Goal: Information Seeking & Learning: Learn about a topic

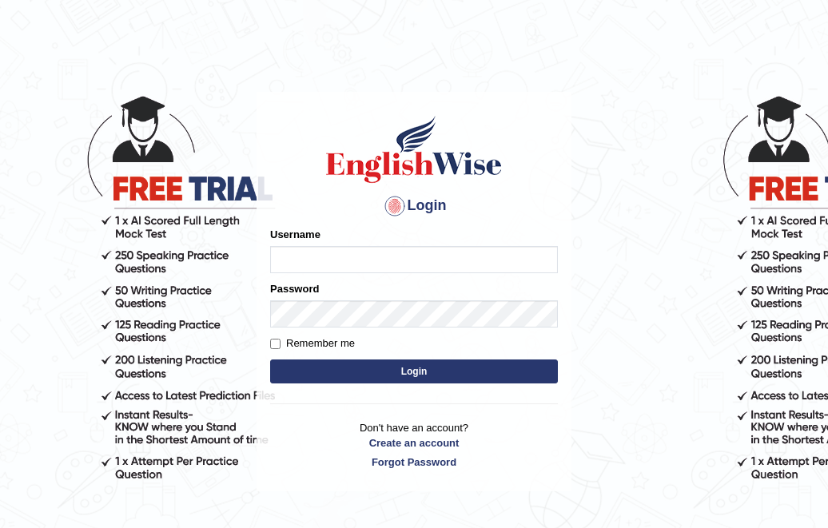
type input "ghena"
click at [343, 373] on button "Login" at bounding box center [414, 372] width 288 height 24
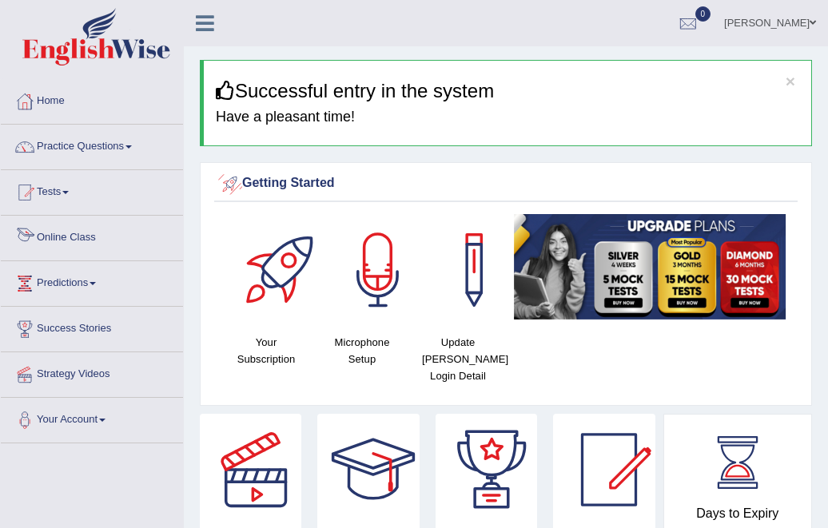
click at [175, 231] on link "Online Class" at bounding box center [92, 236] width 182 height 40
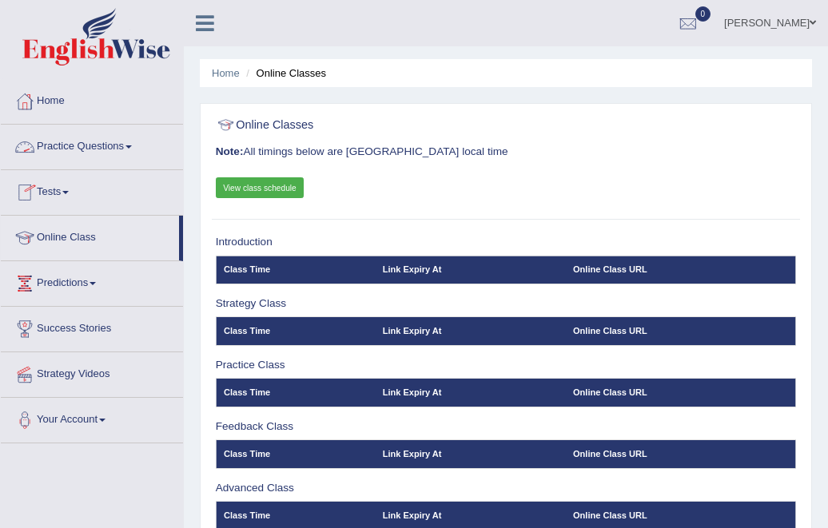
click at [125, 145] on link "Practice Questions" at bounding box center [92, 145] width 182 height 40
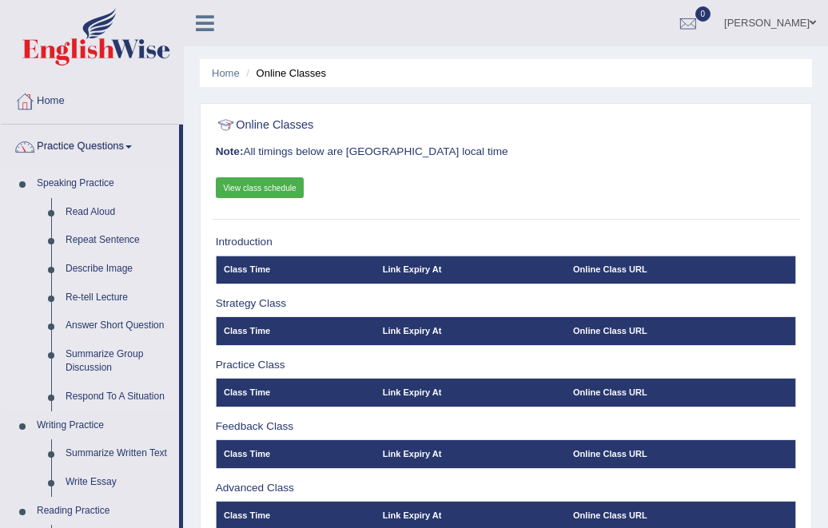
click at [99, 178] on link "Speaking Practice" at bounding box center [104, 183] width 149 height 29
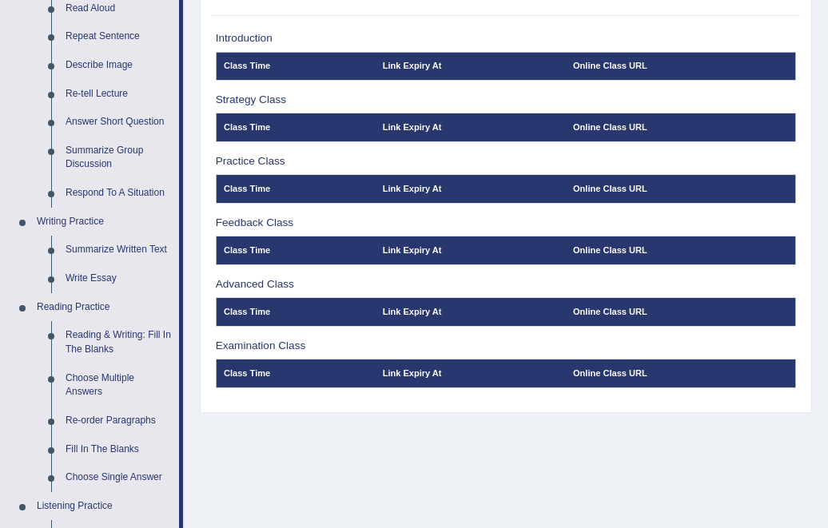
scroll to position [207, 0]
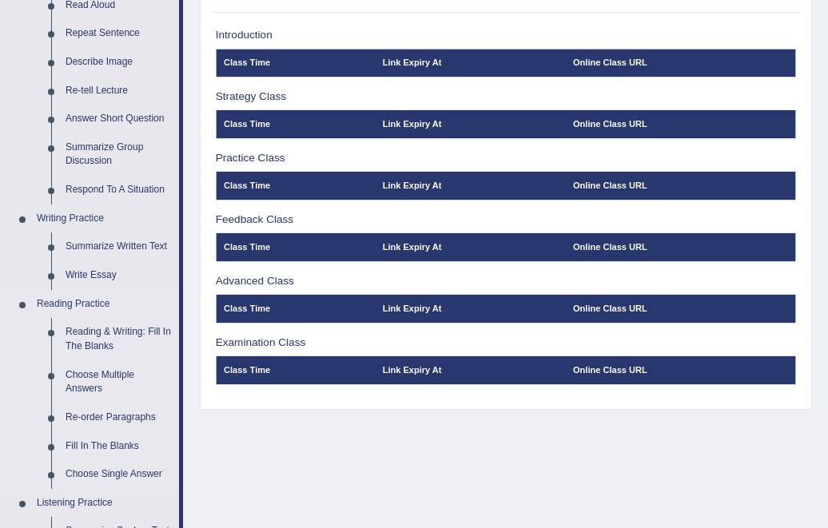
click at [93, 313] on link "Reading Practice" at bounding box center [104, 304] width 149 height 29
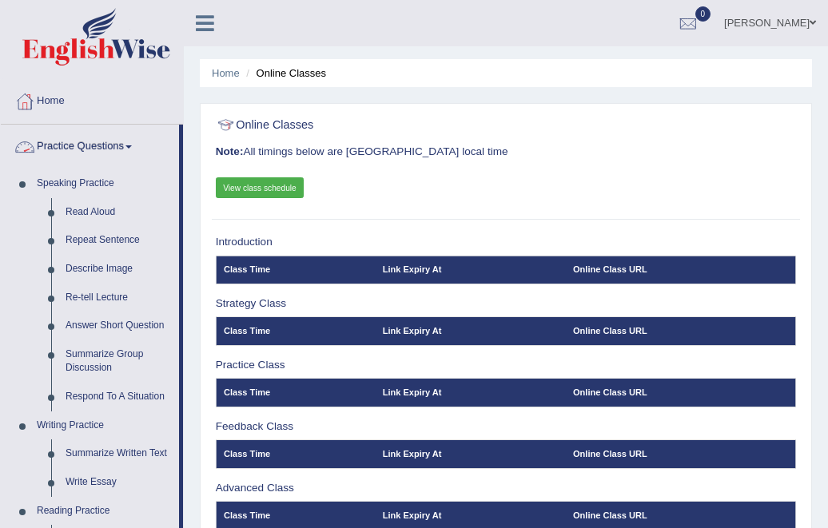
click at [86, 154] on link "Practice Questions" at bounding box center [90, 145] width 178 height 40
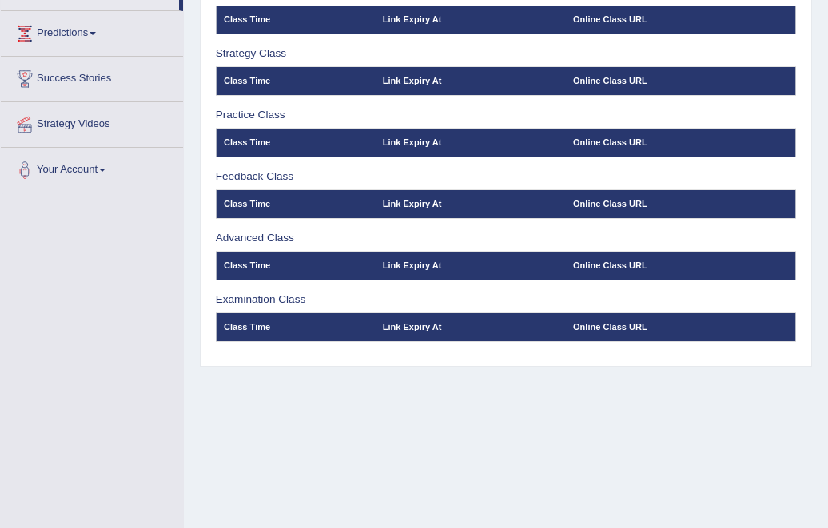
scroll to position [253, 0]
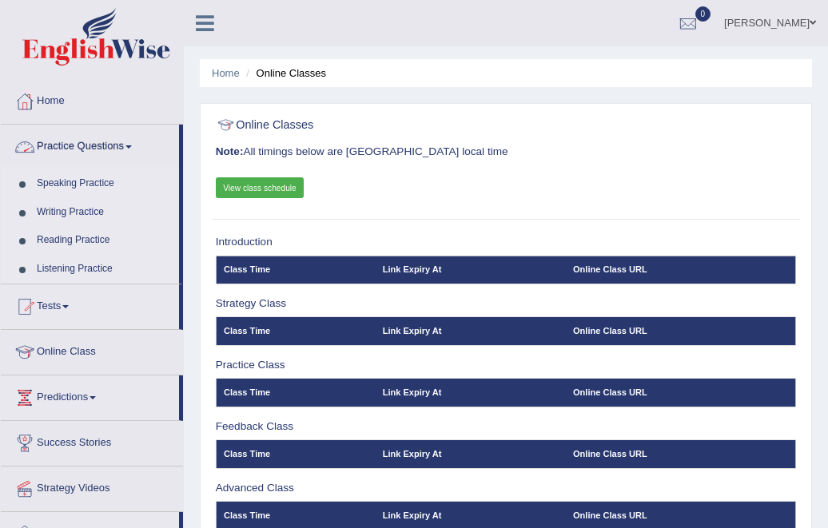
click at [131, 147] on span at bounding box center [129, 146] width 6 height 3
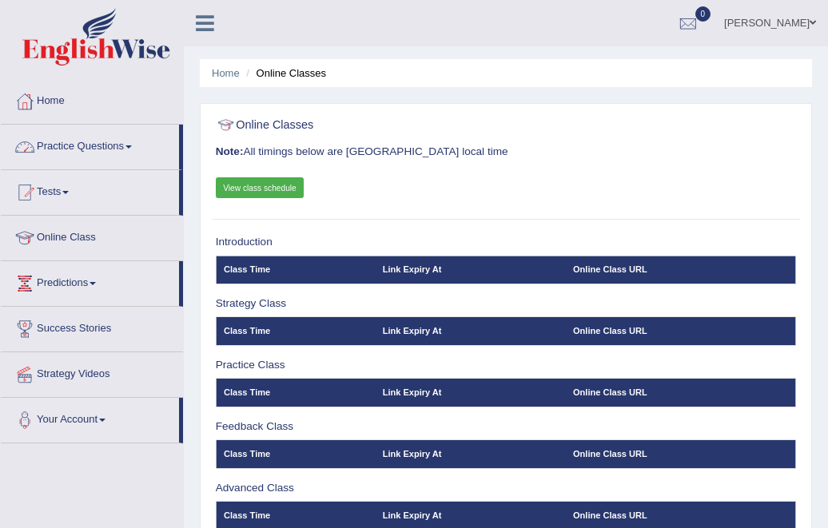
click at [131, 147] on span at bounding box center [129, 146] width 6 height 3
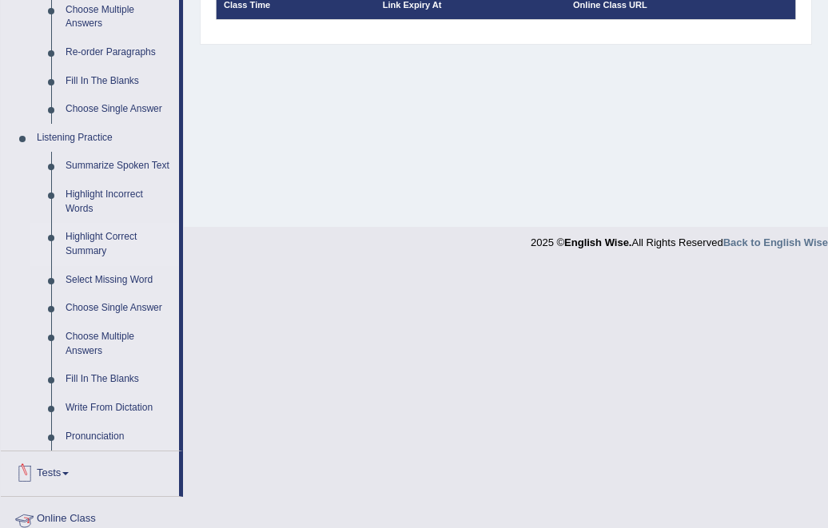
scroll to position [560, 0]
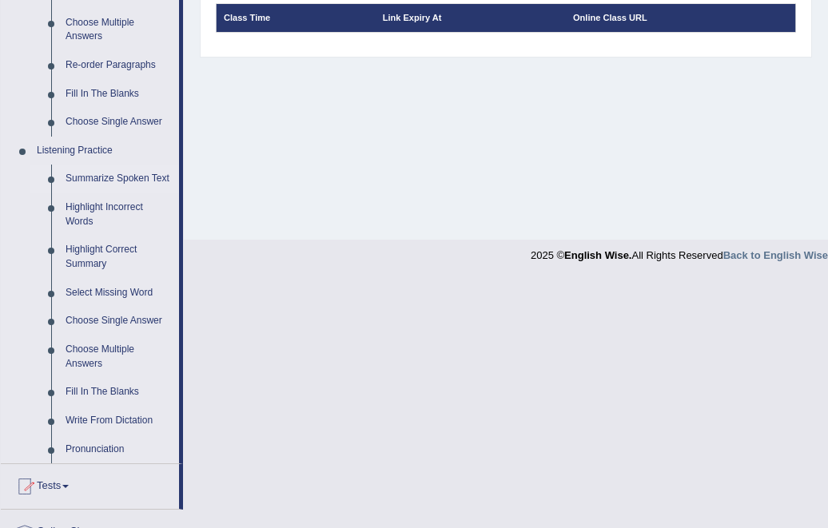
click at [80, 179] on link "Summarize Spoken Text" at bounding box center [118, 179] width 121 height 29
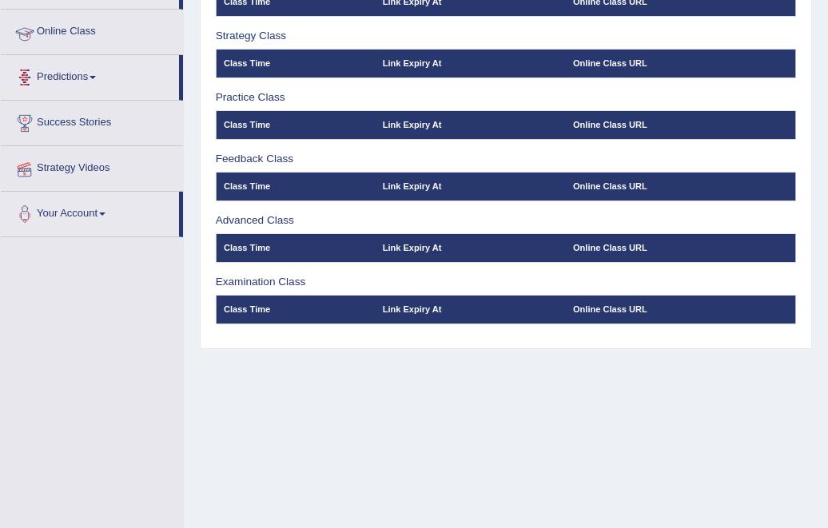
scroll to position [311, 0]
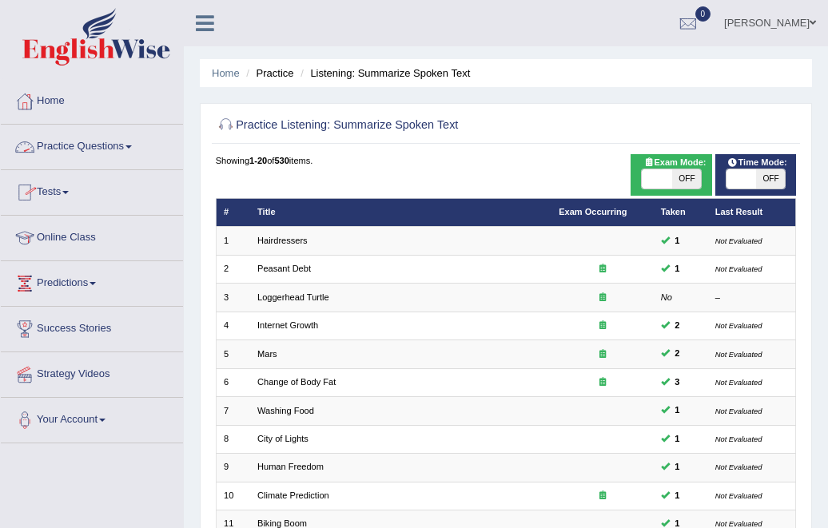
click at [97, 148] on link "Practice Questions" at bounding box center [92, 145] width 182 height 40
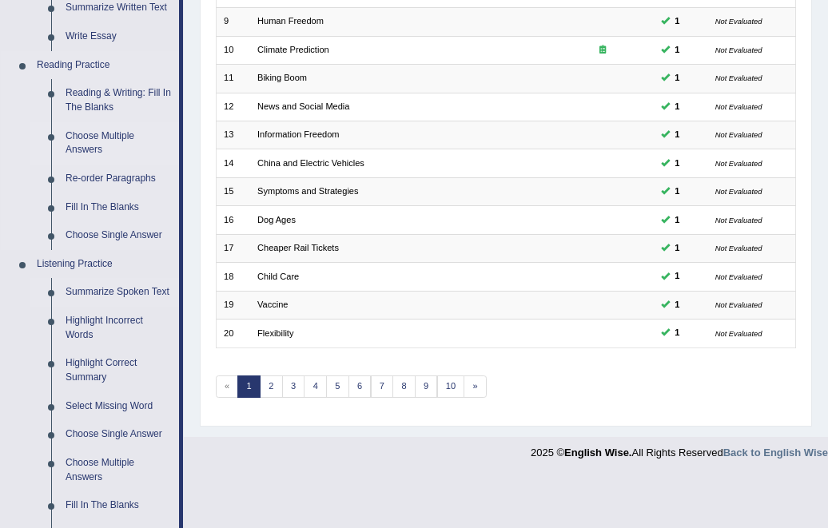
scroll to position [480, 0]
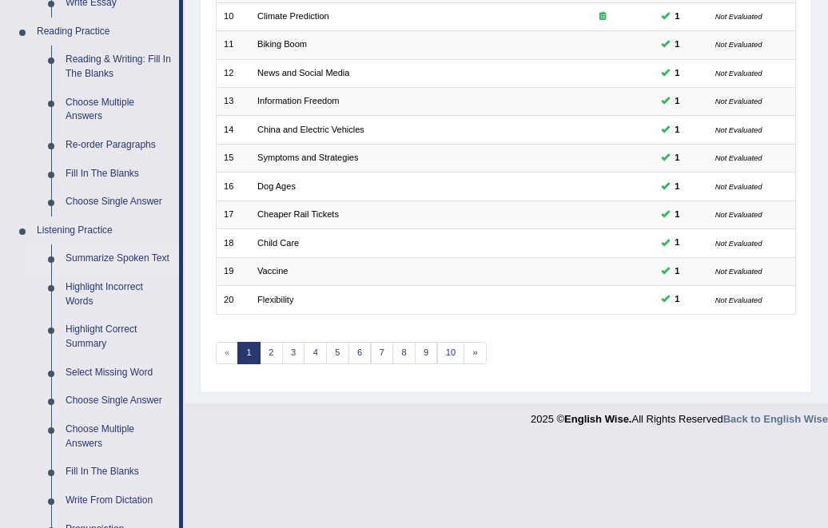
click at [110, 261] on link "Summarize Spoken Text" at bounding box center [118, 259] width 121 height 29
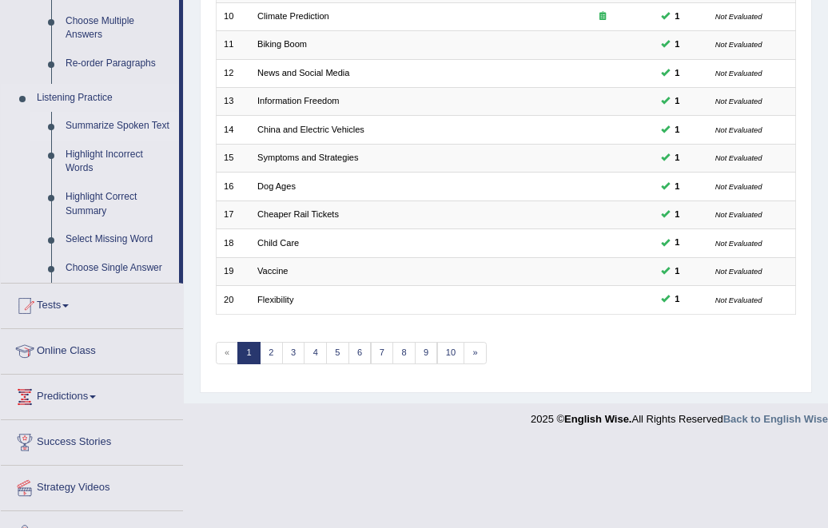
scroll to position [385, 0]
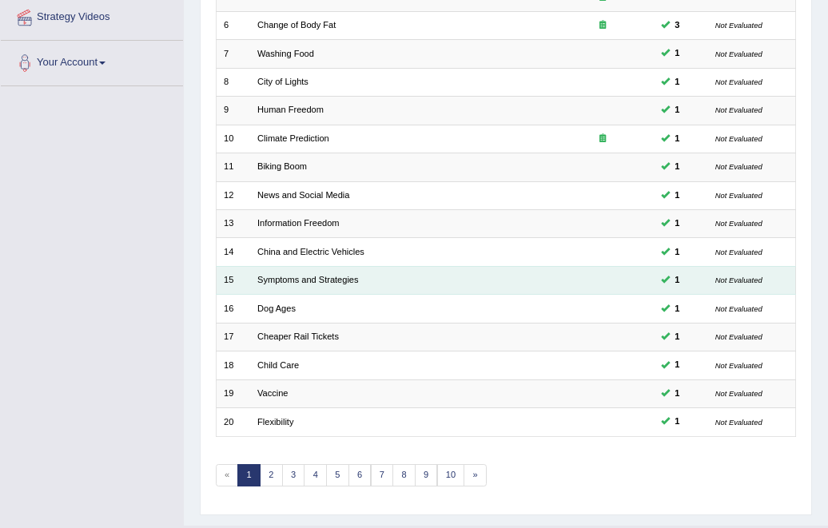
scroll to position [385, 0]
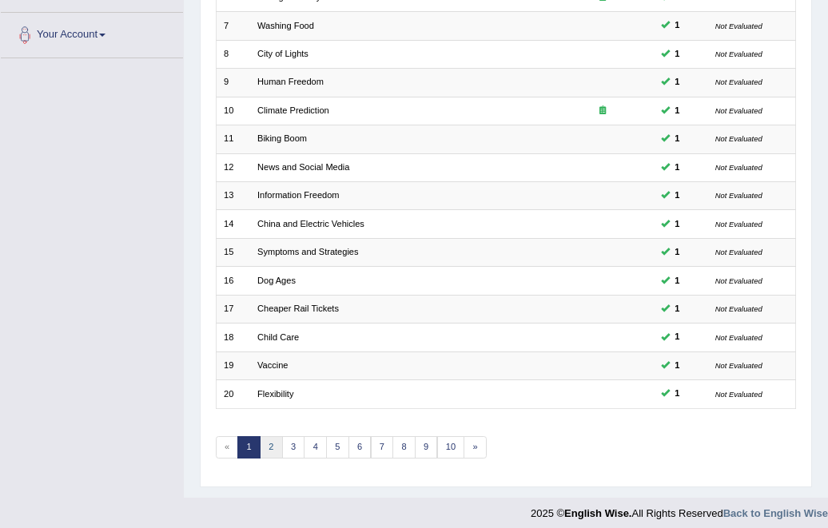
click at [273, 436] on link "2" at bounding box center [271, 447] width 23 height 22
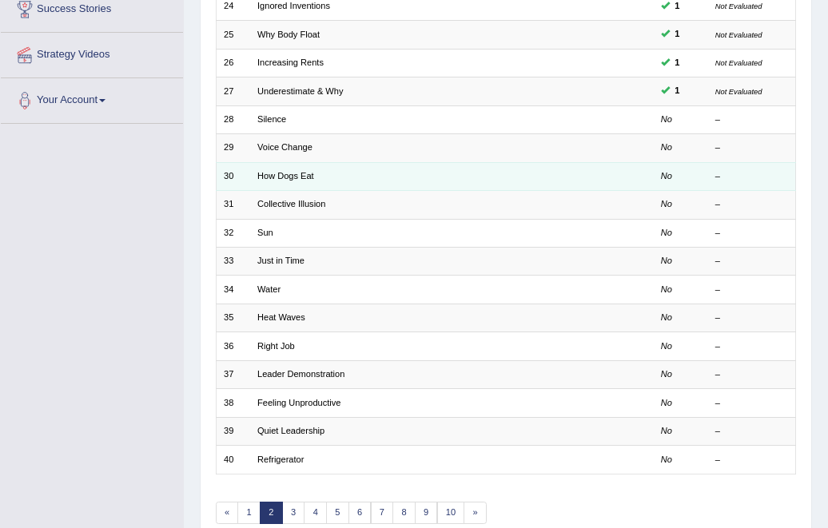
scroll to position [225, 0]
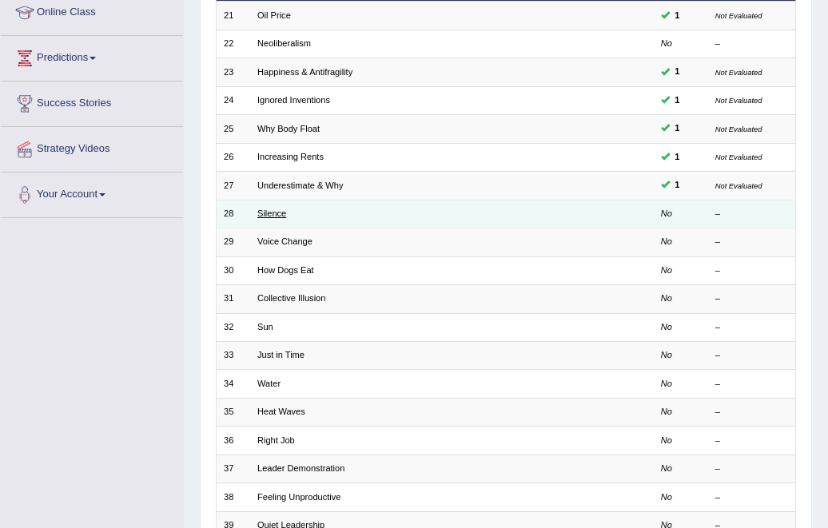
click at [267, 209] on link "Silence" at bounding box center [271, 214] width 29 height 10
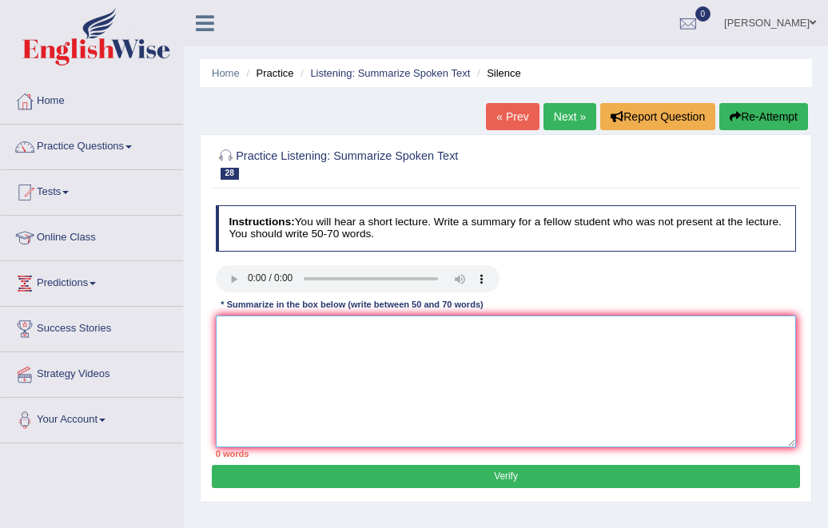
click at [318, 341] on textarea at bounding box center [506, 382] width 581 height 132
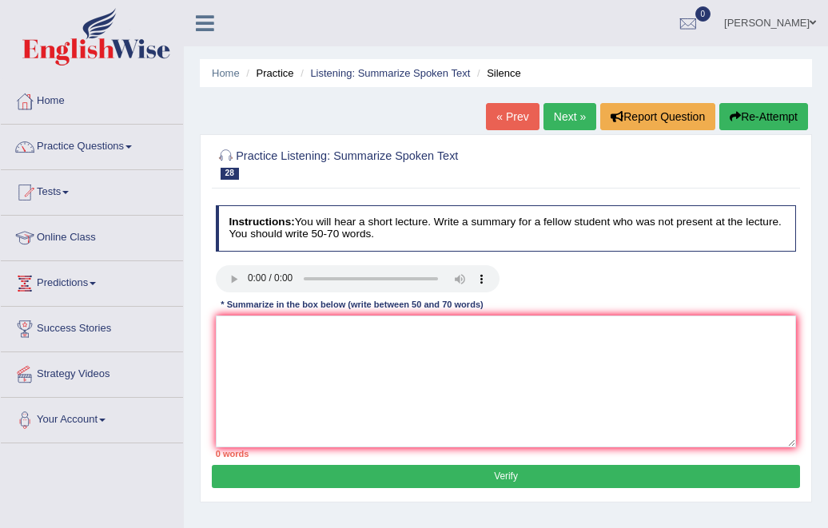
click at [321, 448] on div "0 words" at bounding box center [506, 454] width 581 height 13
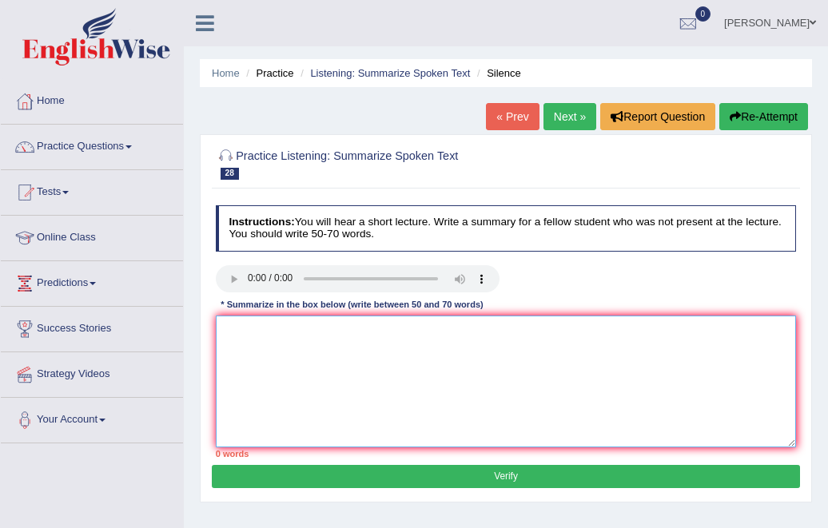
click at [285, 362] on textarea at bounding box center [506, 382] width 581 height 132
